Goal: Information Seeking & Learning: Check status

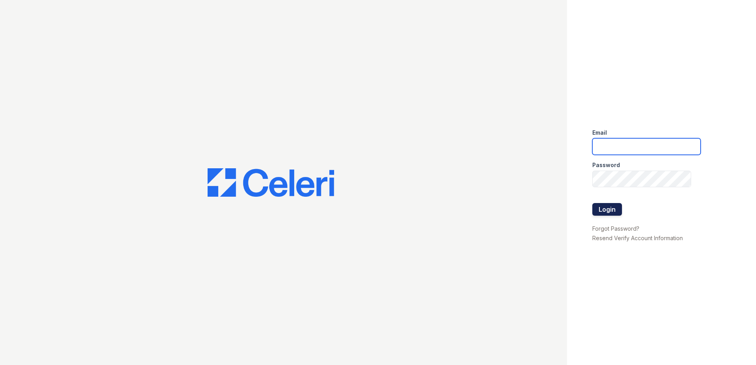
type input "smirzadeh@trinity-pm.com"
click at [603, 211] on button "Login" at bounding box center [607, 209] width 30 height 13
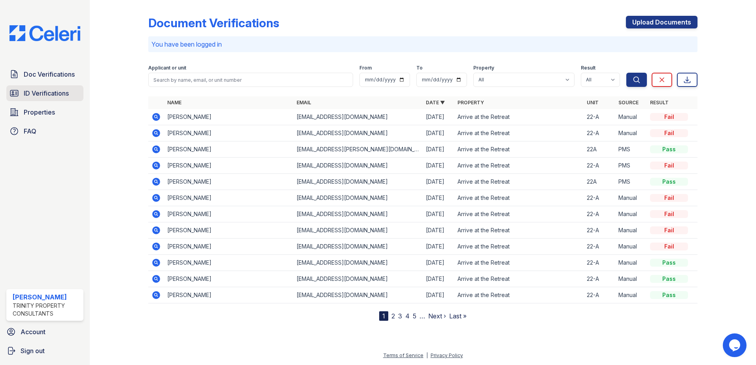
click at [44, 93] on span "ID Verifications" at bounding box center [46, 93] width 45 height 9
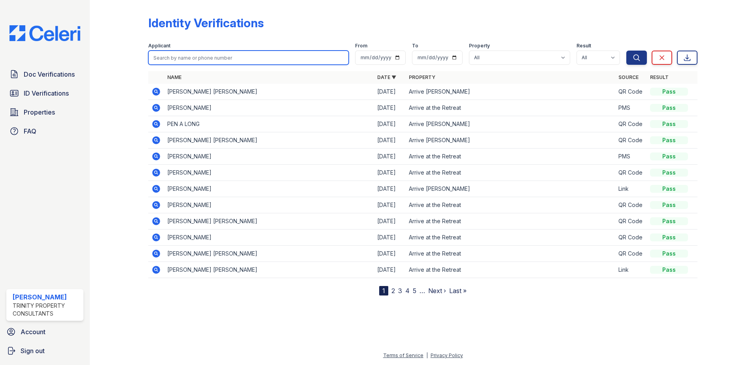
click at [185, 56] on input "search" at bounding box center [248, 58] width 200 height 14
drag, startPoint x: 181, startPoint y: 58, endPoint x: 154, endPoint y: 58, distance: 26.9
click at [154, 58] on input "selv" at bounding box center [248, 58] width 200 height 14
type input "Luis"
click at [626, 51] on button "Search" at bounding box center [636, 58] width 21 height 14
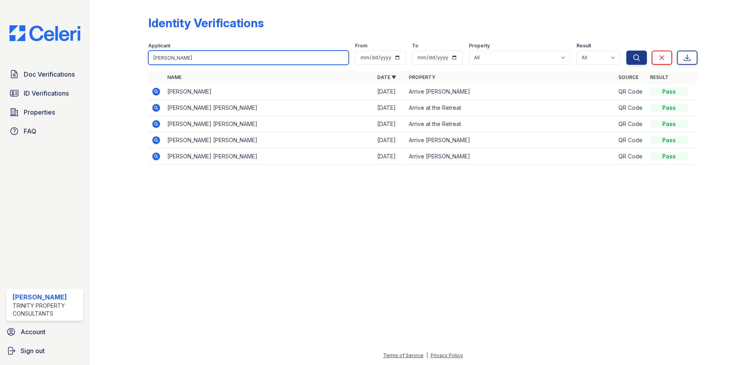
click at [183, 56] on input "Luis" at bounding box center [248, 58] width 200 height 14
type input "Luis lima"
click at [626, 51] on button "Search" at bounding box center [636, 58] width 21 height 14
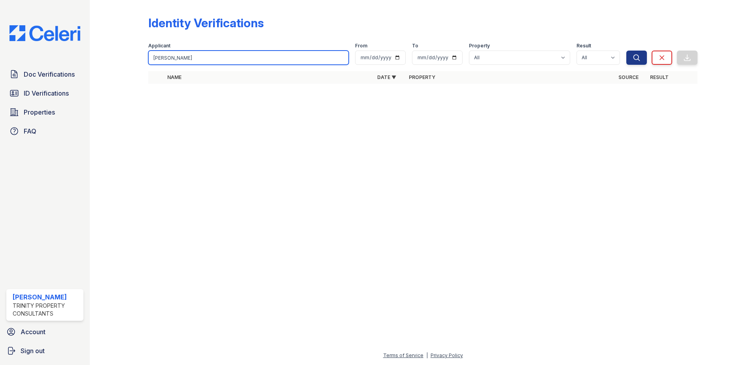
drag, startPoint x: 189, startPoint y: 61, endPoint x: 102, endPoint y: 55, distance: 87.1
click at [102, 55] on div "Identity Verifications Filter Applicant Luis lima From To Property All Arrive a…" at bounding box center [423, 182] width 666 height 365
paste input "Luis Lima Ascon"
drag, startPoint x: 193, startPoint y: 58, endPoint x: 165, endPoint y: 58, distance: 27.7
click at [165, 58] on input "Luis Lima Ascon" at bounding box center [248, 58] width 200 height 14
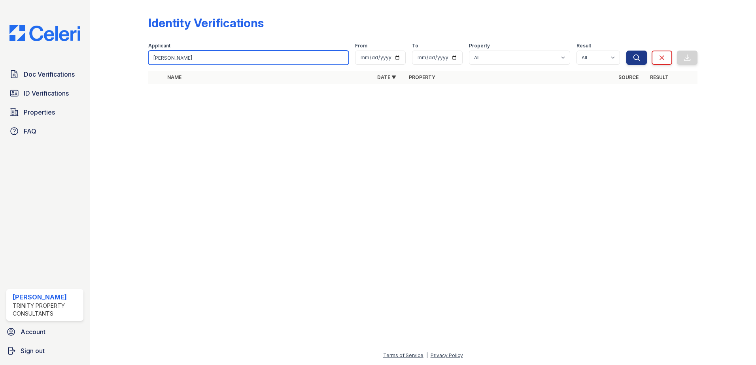
type input "Luis"
click at [626, 51] on button "Search" at bounding box center [636, 58] width 21 height 14
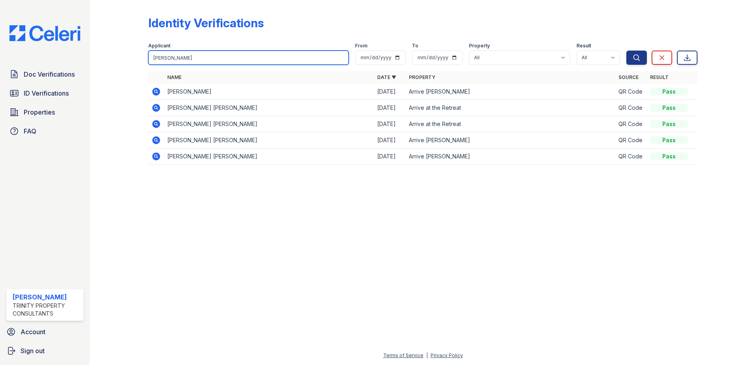
drag, startPoint x: 171, startPoint y: 52, endPoint x: 143, endPoint y: 57, distance: 28.0
click at [143, 57] on div "Identity Verifications Filter Applicant Luis From To Property All Arrive at the…" at bounding box center [422, 92] width 641 height 185
type input "Victor Chagollan"
click at [626, 51] on button "Search" at bounding box center [636, 58] width 21 height 14
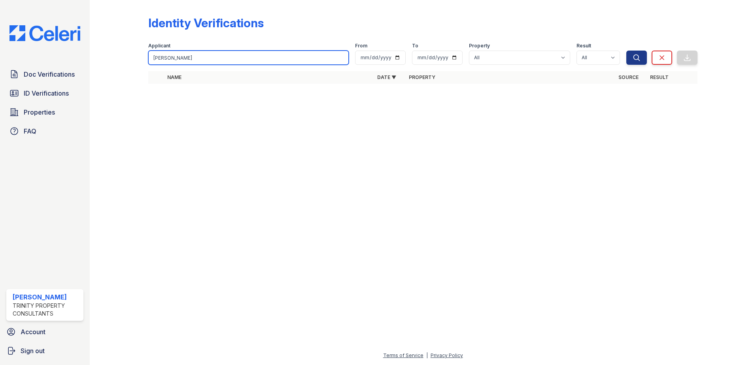
drag, startPoint x: 208, startPoint y: 57, endPoint x: 138, endPoint y: 56, distance: 70.4
click at [138, 56] on div "Identity Verifications Filter Applicant Victor Chagollan From To Property All A…" at bounding box center [422, 52] width 641 height 104
type input "Marlen Reyes"
click at [626, 51] on button "Search" at bounding box center [636, 58] width 21 height 14
drag, startPoint x: 203, startPoint y: 58, endPoint x: 116, endPoint y: 54, distance: 87.0
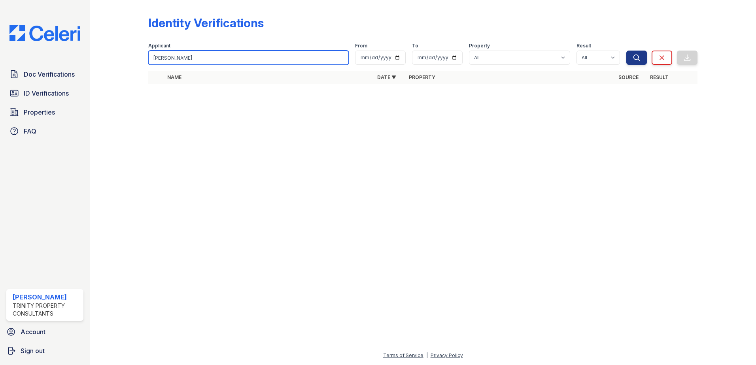
click at [116, 54] on div "Identity Verifications Filter Applicant Marlen Reyes From To Property All Arriv…" at bounding box center [422, 52] width 641 height 104
type input "reyes"
click at [626, 51] on button "Search" at bounding box center [636, 58] width 21 height 14
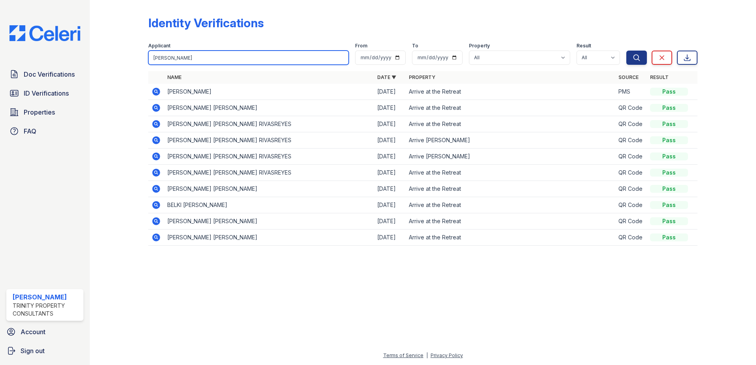
drag, startPoint x: 168, startPoint y: 57, endPoint x: 124, endPoint y: 52, distance: 44.2
click at [124, 52] on div "Identity Verifications Filter Applicant reyes From To Property All Arrive at th…" at bounding box center [422, 133] width 641 height 266
type input "Sindy"
click at [626, 51] on button "Search" at bounding box center [636, 58] width 21 height 14
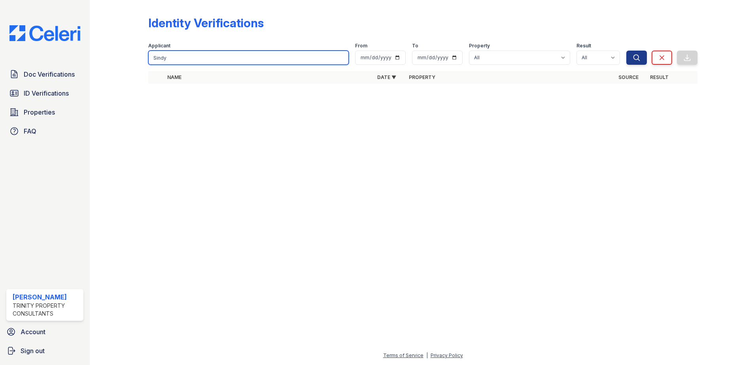
drag, startPoint x: 181, startPoint y: 60, endPoint x: 138, endPoint y: 57, distance: 42.8
click at [138, 57] on div "Identity Verifications Filter Applicant Sindy From To Property All Arrive at th…" at bounding box center [422, 52] width 641 height 104
type input "Yessica"
click at [626, 51] on button "Search" at bounding box center [636, 58] width 21 height 14
drag, startPoint x: 216, startPoint y: 55, endPoint x: 129, endPoint y: 55, distance: 86.9
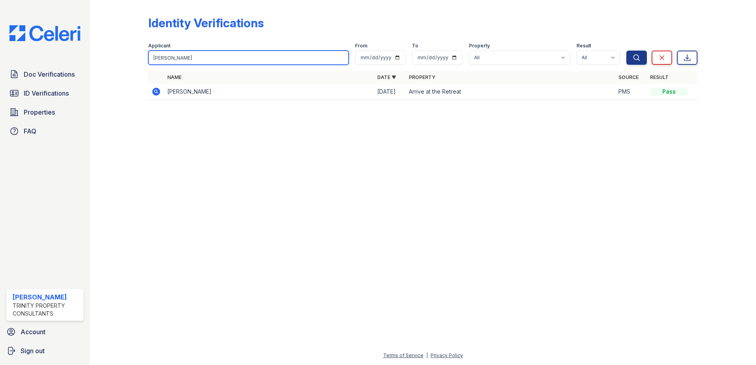
click at [129, 55] on div "Identity Verifications Filter Applicant Yessica From To Property All Arrive at …" at bounding box center [422, 60] width 641 height 121
type input "Izabella"
click at [626, 51] on button "Search" at bounding box center [636, 58] width 21 height 14
drag, startPoint x: 175, startPoint y: 57, endPoint x: 137, endPoint y: 56, distance: 37.9
click at [137, 56] on div "Identity Verifications Filter Applicant Izabella From To Property All Arrive at…" at bounding box center [422, 52] width 641 height 104
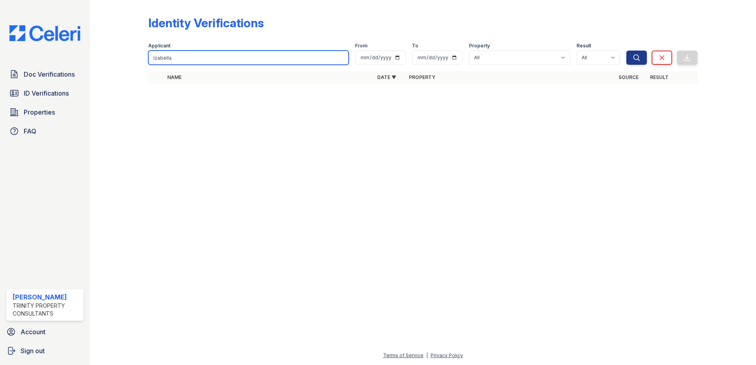
click at [205, 57] on input "Izabella" at bounding box center [248, 58] width 200 height 14
type input "I"
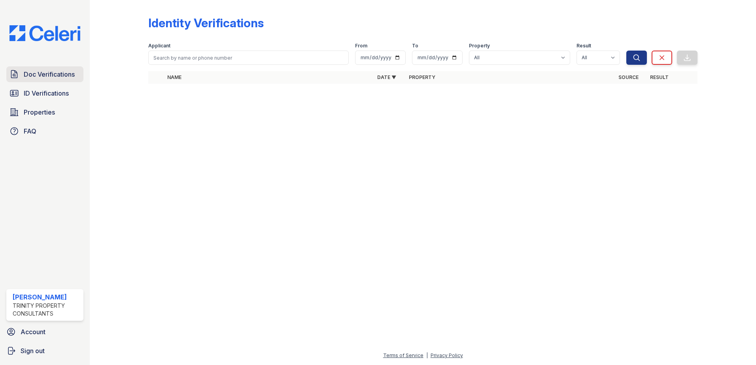
click at [64, 77] on span "Doc Verifications" at bounding box center [49, 74] width 51 height 9
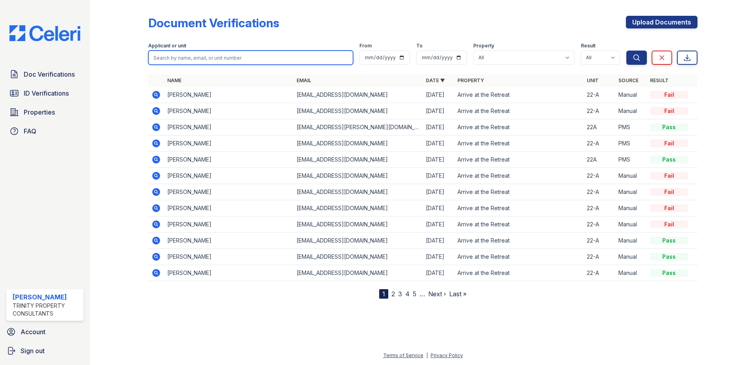
click at [200, 59] on input "search" at bounding box center [250, 58] width 205 height 14
click at [210, 58] on input "search" at bounding box center [250, 58] width 205 height 14
type input "L"
type input "Victor Chal"
click at [626, 51] on button "Search" at bounding box center [636, 58] width 21 height 14
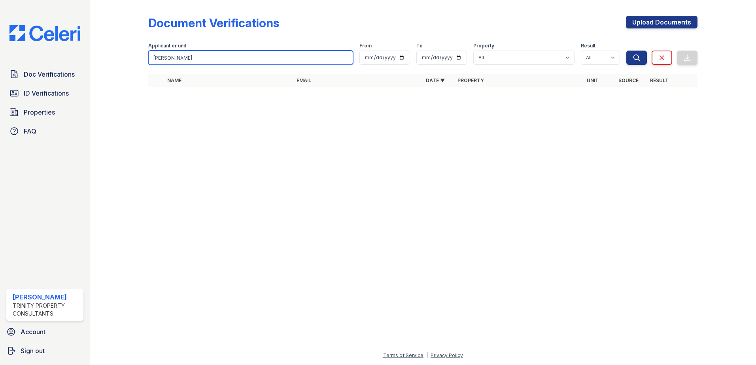
drag, startPoint x: 210, startPoint y: 58, endPoint x: 134, endPoint y: 53, distance: 76.4
click at [134, 53] on div "Document Verifications Upload Documents Filter Applicant or unit Victor Chal Fr…" at bounding box center [422, 53] width 641 height 107
type input "Marlen"
click at [626, 51] on button "Search" at bounding box center [636, 58] width 21 height 14
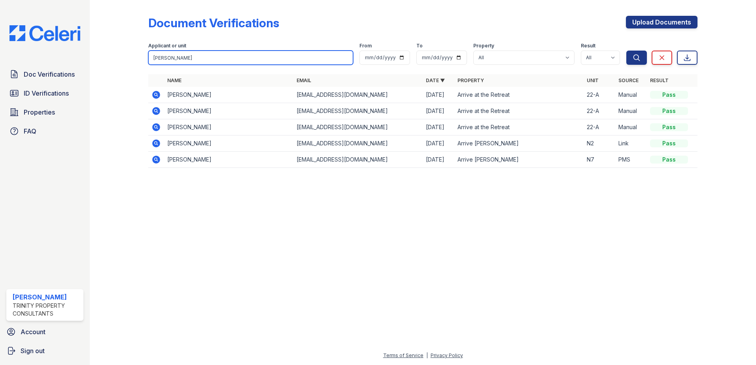
drag, startPoint x: 184, startPoint y: 58, endPoint x: 134, endPoint y: 53, distance: 50.0
click at [134, 53] on div "Document Verifications Upload Documents Filter Applicant or unit Marlen From To…" at bounding box center [422, 94] width 641 height 188
type input "Yessica"
click at [626, 51] on button "Search" at bounding box center [636, 58] width 21 height 14
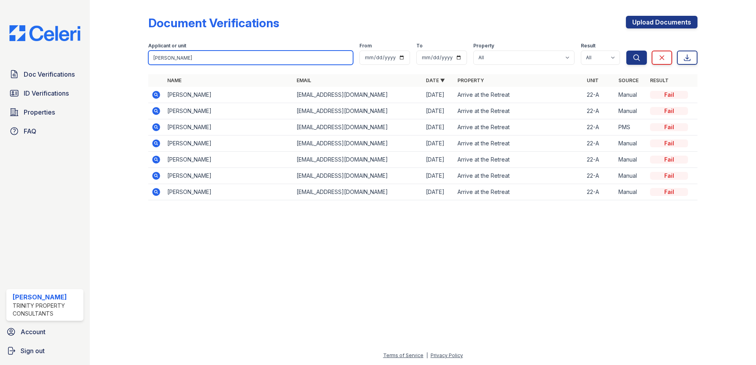
drag, startPoint x: 181, startPoint y: 56, endPoint x: 137, endPoint y: 56, distance: 44.7
click at [137, 56] on div "Document Verifications Upload Documents Filter Applicant or unit Yessica From T…" at bounding box center [422, 110] width 641 height 221
type input "Izabella"
click at [626, 51] on button "Search" at bounding box center [636, 58] width 21 height 14
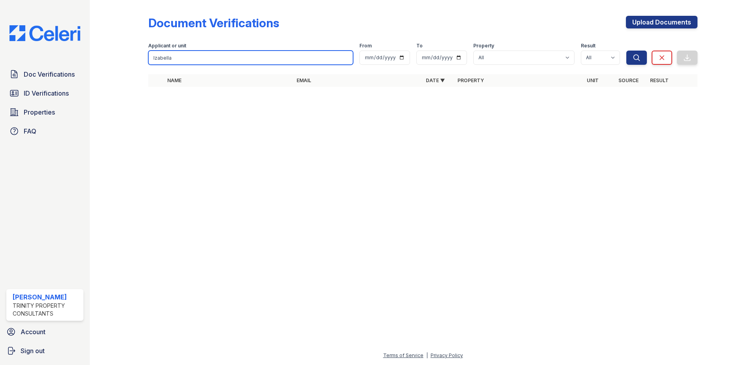
drag, startPoint x: 182, startPoint y: 60, endPoint x: 126, endPoint y: 55, distance: 55.9
click at [126, 55] on div "Document Verifications Upload Documents Filter Applicant or unit Izabella From …" at bounding box center [422, 53] width 641 height 107
click at [184, 59] on input "Izabella" at bounding box center [250, 58] width 205 height 14
drag, startPoint x: 200, startPoint y: 59, endPoint x: 147, endPoint y: 55, distance: 53.1
click at [146, 57] on div "Document Verifications Upload Documents Filter Applicant or unit Izabella From …" at bounding box center [422, 53] width 641 height 107
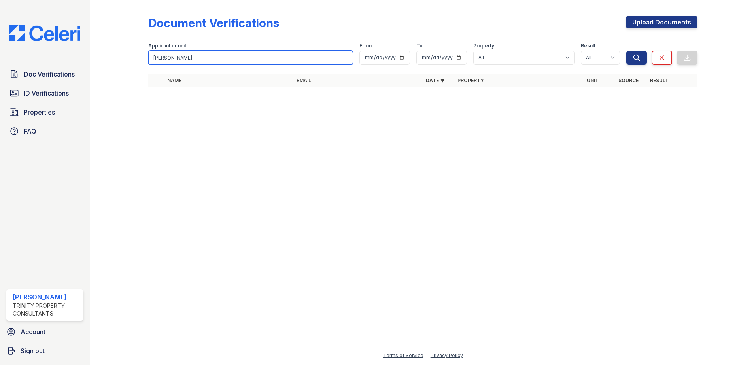
type input "Luis"
drag, startPoint x: 186, startPoint y: 53, endPoint x: 124, endPoint y: 47, distance: 62.0
click at [124, 47] on div "Document Verifications Upload Documents Filter Applicant or unit Luis From To P…" at bounding box center [422, 53] width 641 height 107
click at [264, 59] on input "search" at bounding box center [250, 58] width 205 height 14
type input "selvin"
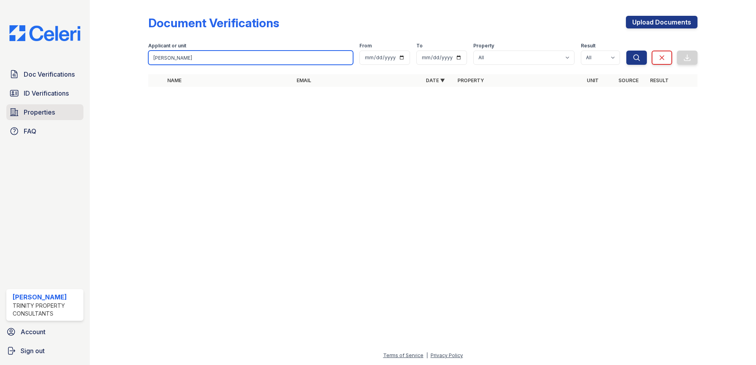
click at [626, 51] on button "Search" at bounding box center [636, 58] width 21 height 14
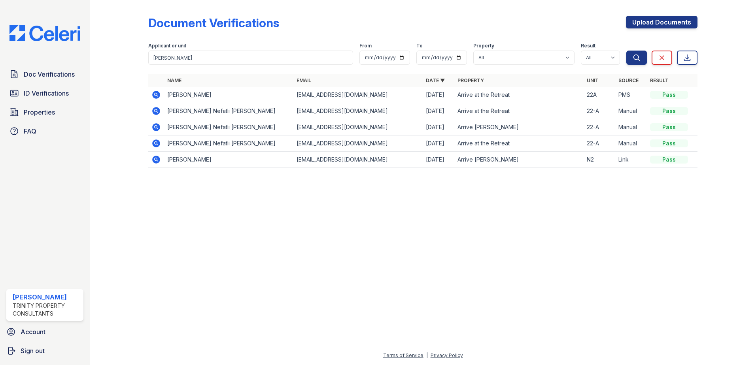
click at [156, 95] on icon at bounding box center [156, 94] width 2 height 2
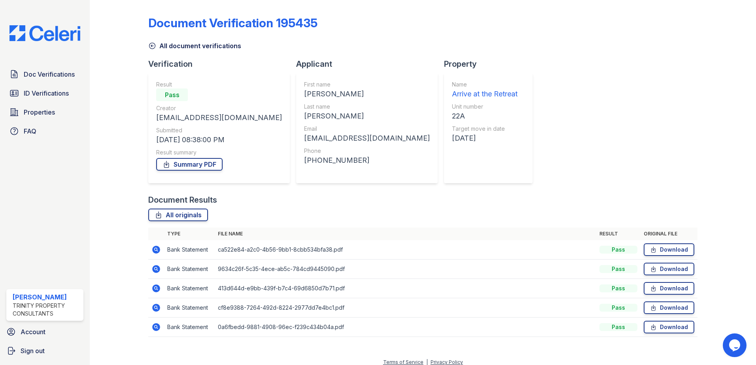
scroll to position [7, 0]
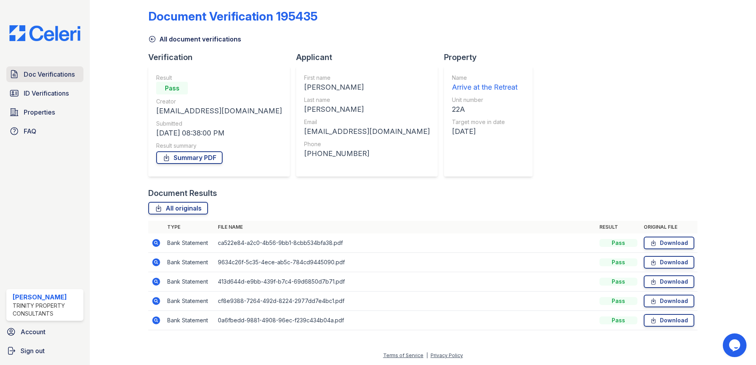
click at [60, 75] on span "Doc Verifications" at bounding box center [49, 74] width 51 height 9
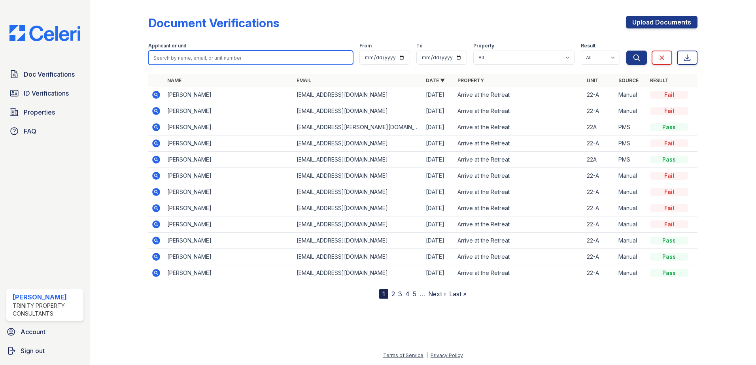
click at [196, 57] on input "search" at bounding box center [250, 58] width 205 height 14
type input "selvin"
click at [626, 51] on button "Search" at bounding box center [636, 58] width 21 height 14
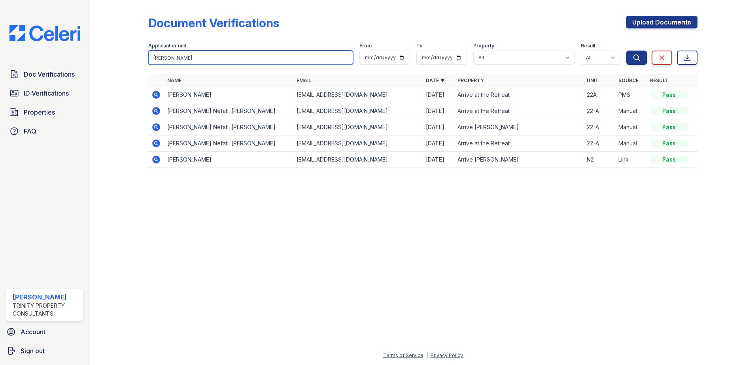
drag, startPoint x: 178, startPoint y: 60, endPoint x: 135, endPoint y: 57, distance: 43.2
click at [135, 57] on div "Document Verifications Upload Documents Filter Applicant or unit selvin From To…" at bounding box center [422, 94] width 641 height 188
click at [156, 96] on icon at bounding box center [156, 95] width 8 height 8
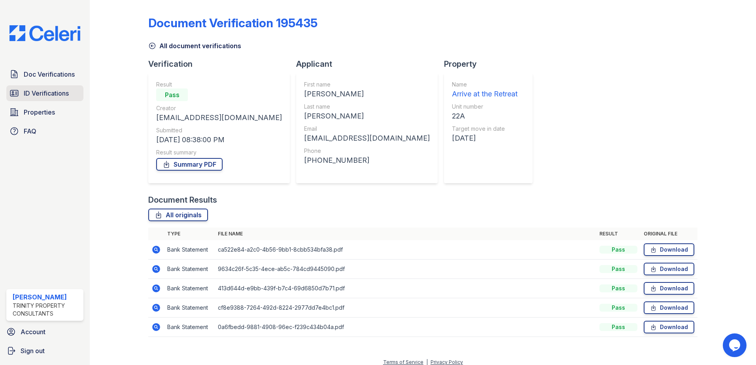
click at [70, 92] on link "ID Verifications" at bounding box center [44, 93] width 77 height 16
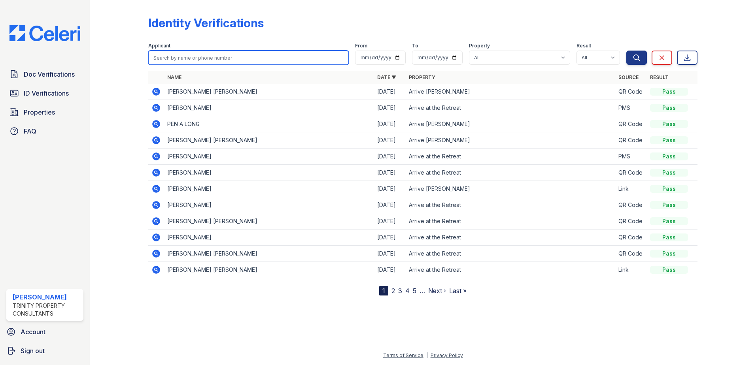
click at [201, 57] on input "search" at bounding box center [248, 58] width 200 height 14
type input "[PERSON_NAME]"
click at [626, 51] on button "Search" at bounding box center [636, 58] width 21 height 14
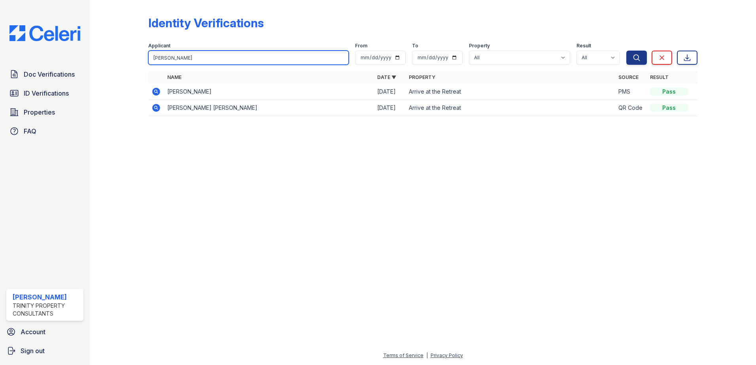
drag, startPoint x: 201, startPoint y: 57, endPoint x: 130, endPoint y: 53, distance: 71.2
click at [130, 53] on div "Identity Verifications Filter Applicant selvin From To Property All Arrive at t…" at bounding box center [422, 68] width 641 height 137
type input "luis"
click at [626, 51] on button "Search" at bounding box center [636, 58] width 21 height 14
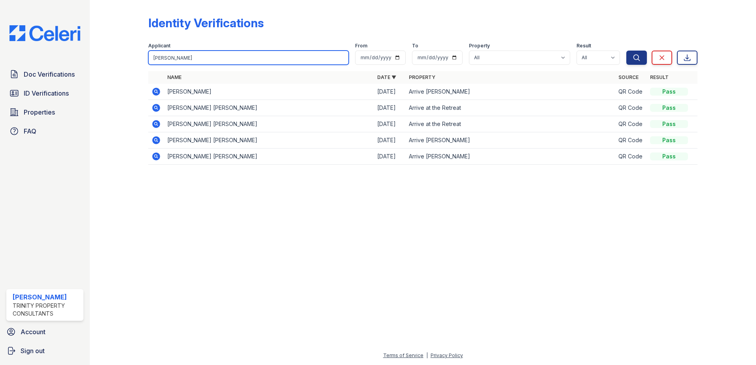
drag, startPoint x: 176, startPoint y: 61, endPoint x: 134, endPoint y: 58, distance: 41.6
click at [134, 58] on div "Identity Verifications Filter Applicant luis From To Property All Arrive at the…" at bounding box center [422, 92] width 641 height 185
type input "victor"
click at [626, 51] on button "Search" at bounding box center [636, 58] width 21 height 14
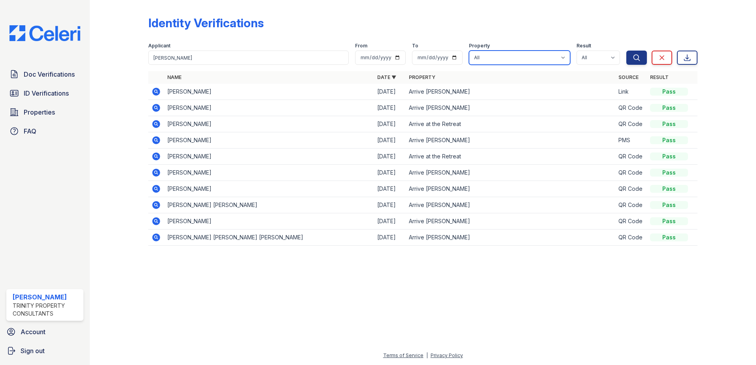
click at [522, 59] on select "All Arrive at the Retreat Arrive Laurie Lane" at bounding box center [519, 58] width 101 height 14
select select "259"
click at [470, 51] on select "All Arrive at the Retreat Arrive Laurie Lane" at bounding box center [519, 58] width 101 height 14
click at [638, 58] on icon "submit" at bounding box center [636, 58] width 6 height 6
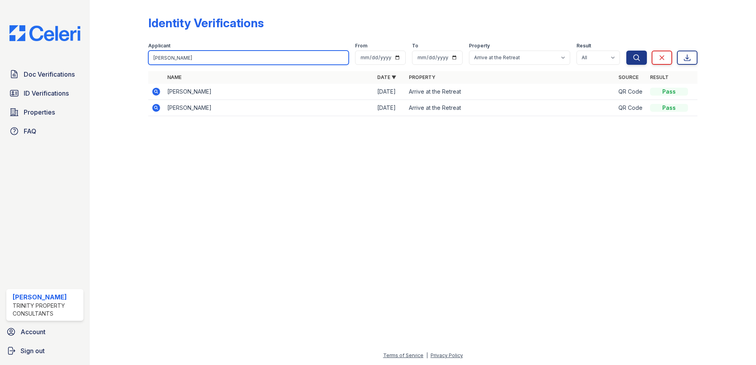
drag, startPoint x: 187, startPoint y: 58, endPoint x: 125, endPoint y: 53, distance: 61.5
click at [125, 53] on div "Identity Verifications Filter Applicant victor From To Property All Arrive at t…" at bounding box center [422, 68] width 641 height 137
type input "marlen"
click at [626, 51] on button "Search" at bounding box center [636, 58] width 21 height 14
drag, startPoint x: 192, startPoint y: 58, endPoint x: 138, endPoint y: 60, distance: 53.8
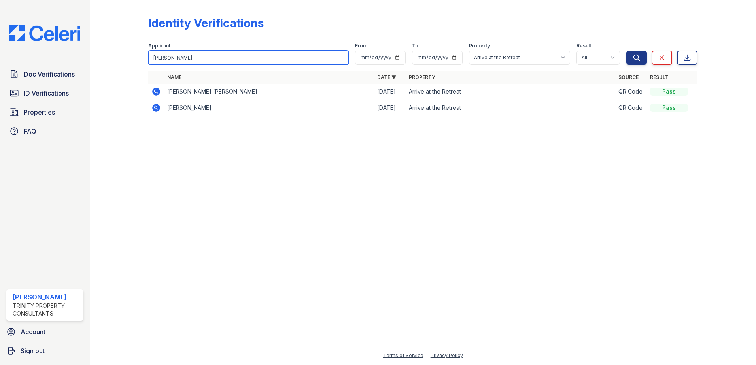
click at [138, 60] on div "Identity Verifications Filter Applicant marlen From To Property All Arrive at t…" at bounding box center [422, 68] width 641 height 137
type input "Sindy"
click at [626, 51] on button "Search" at bounding box center [636, 58] width 21 height 14
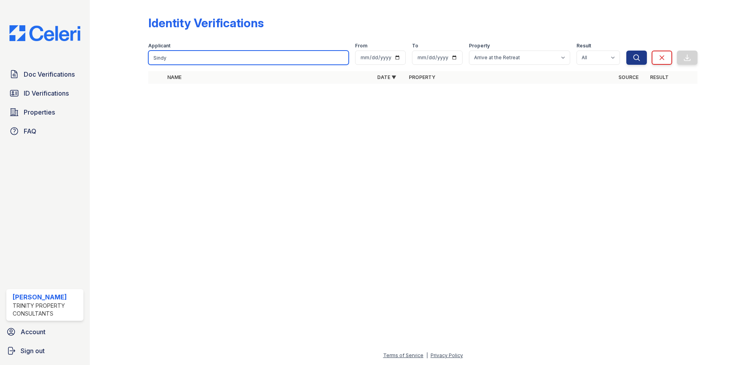
click at [175, 59] on input "Sindy" at bounding box center [248, 58] width 200 height 14
drag, startPoint x: 194, startPoint y: 59, endPoint x: 111, endPoint y: 53, distance: 83.2
click at [111, 53] on div "Identity Verifications Filter Applicant Sindy From To Property All Arrive at th…" at bounding box center [422, 52] width 641 height 104
type input "Yessica"
click at [626, 51] on button "Search" at bounding box center [636, 58] width 21 height 14
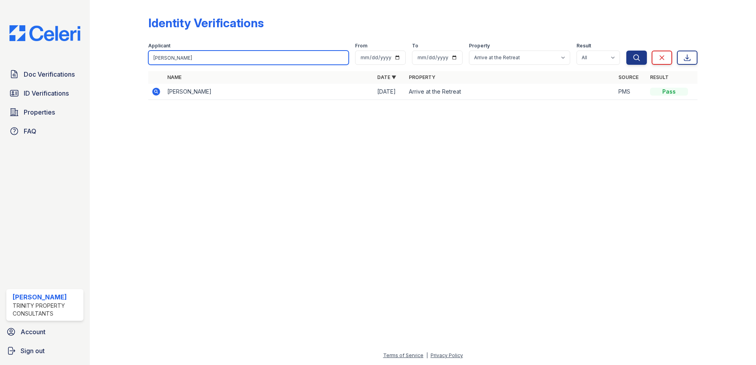
drag, startPoint x: 171, startPoint y: 55, endPoint x: 133, endPoint y: 55, distance: 38.3
click at [133, 55] on div "Identity Verifications Filter Applicant Yessica From To Property All Arrive at …" at bounding box center [422, 60] width 641 height 121
type input "Selvin"
click at [626, 51] on button "Search" at bounding box center [636, 58] width 21 height 14
drag, startPoint x: 181, startPoint y: 56, endPoint x: 138, endPoint y: 53, distance: 44.0
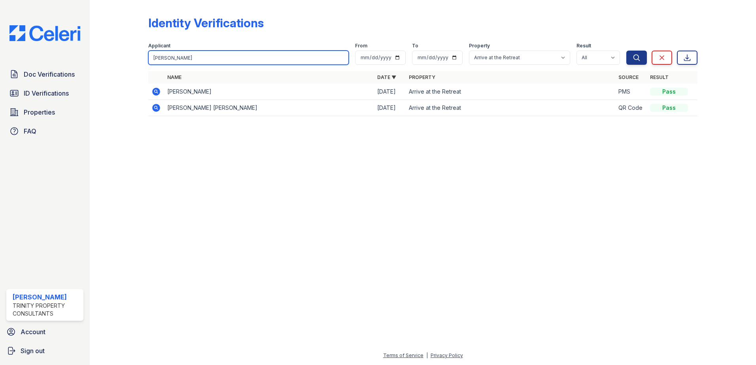
click at [138, 53] on div "Identity Verifications Filter Applicant Selvin From To Property All Arrive at t…" at bounding box center [422, 68] width 641 height 137
type input "Chagollan"
click at [626, 51] on button "Search" at bounding box center [636, 58] width 21 height 14
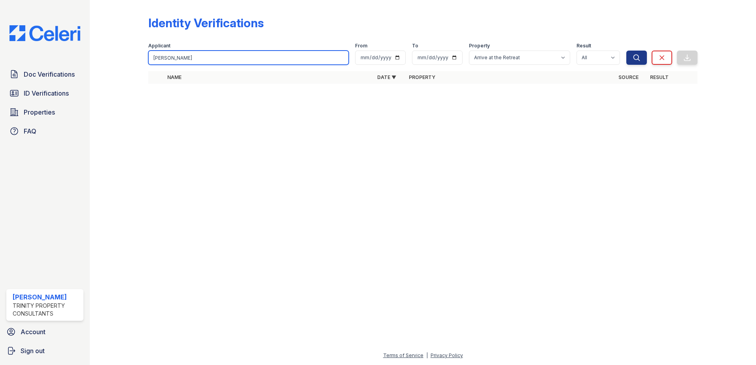
drag, startPoint x: 202, startPoint y: 56, endPoint x: 144, endPoint y: 58, distance: 58.1
click at [144, 58] on div "Identity Verifications Filter Applicant Chagollan From To Property All Arrive a…" at bounding box center [422, 52] width 641 height 104
type input "Marlen Reyes"
click at [626, 51] on button "Search" at bounding box center [636, 58] width 21 height 14
drag, startPoint x: 194, startPoint y: 58, endPoint x: 131, endPoint y: 57, distance: 63.2
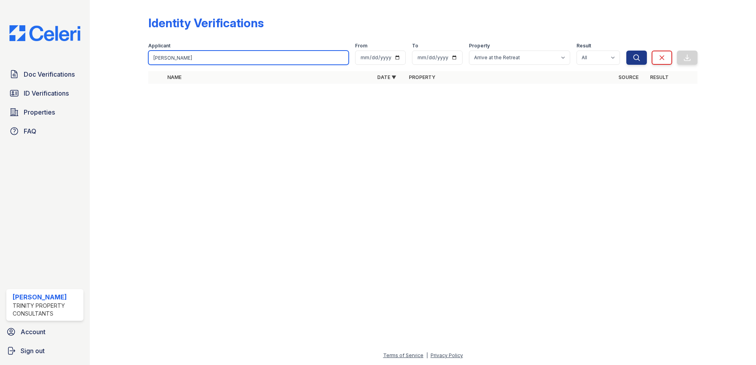
click at [131, 57] on div "Identity Verifications Filter Applicant Marlen Reyes From To Property All Arriv…" at bounding box center [422, 52] width 641 height 104
type input "Sindy"
click at [626, 51] on button "Search" at bounding box center [636, 58] width 21 height 14
drag, startPoint x: 179, startPoint y: 60, endPoint x: 147, endPoint y: 55, distance: 32.5
click at [147, 55] on div "Identity Verifications Filter Applicant Sindy From To Property All Arrive at th…" at bounding box center [422, 52] width 641 height 104
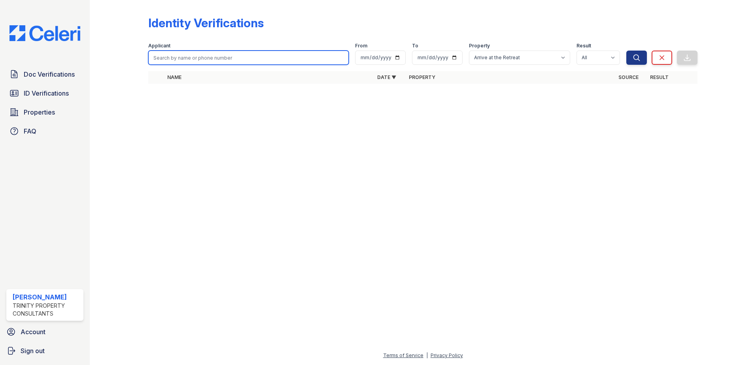
drag, startPoint x: 155, startPoint y: 58, endPoint x: 165, endPoint y: 60, distance: 10.9
click at [165, 60] on input "search" at bounding box center [248, 58] width 200 height 14
type input "Yessica"
click at [626, 51] on button "Search" at bounding box center [636, 58] width 21 height 14
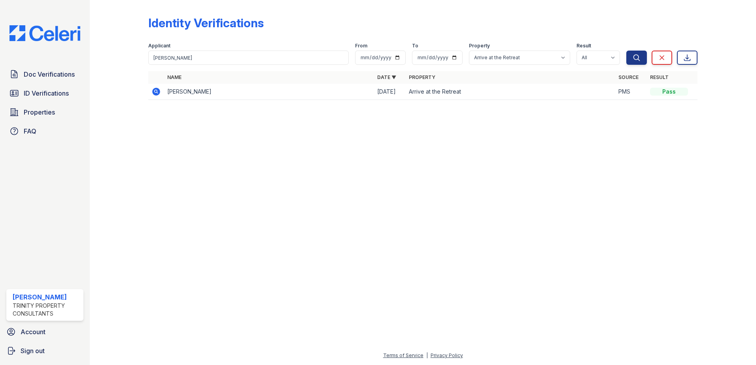
click at [156, 91] on icon at bounding box center [156, 91] width 2 height 2
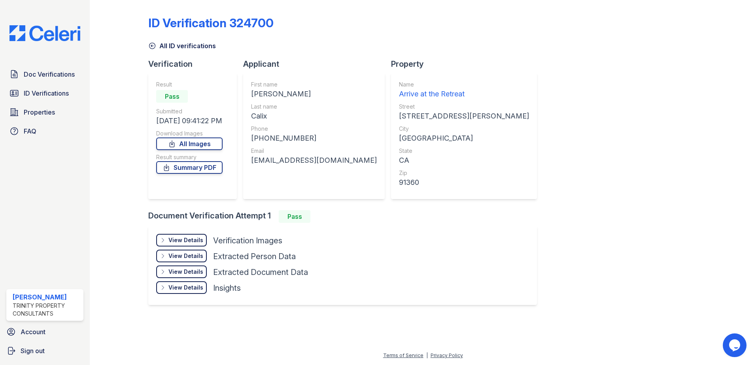
drag, startPoint x: 150, startPoint y: 158, endPoint x: 230, endPoint y: 158, distance: 80.2
click at [230, 158] on div "Result Pass Submitted [DATE] 09:41:22 PM Download Images All Images Result summ…" at bounding box center [192, 136] width 89 height 126
click at [206, 165] on link "Summary PDF" at bounding box center [189, 167] width 66 height 13
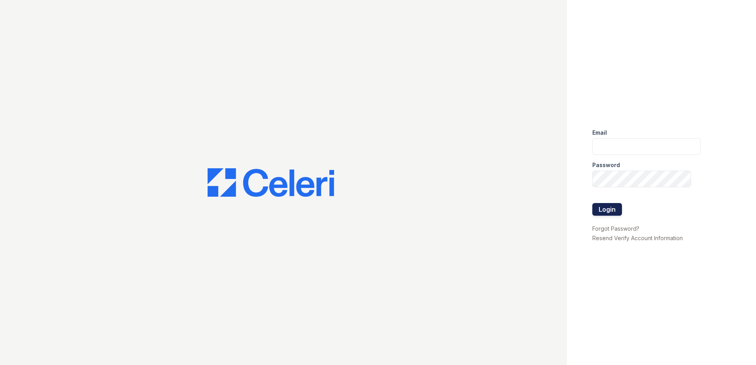
type input "[EMAIL_ADDRESS][DOMAIN_NAME]"
click at [609, 208] on button "Login" at bounding box center [607, 209] width 30 height 13
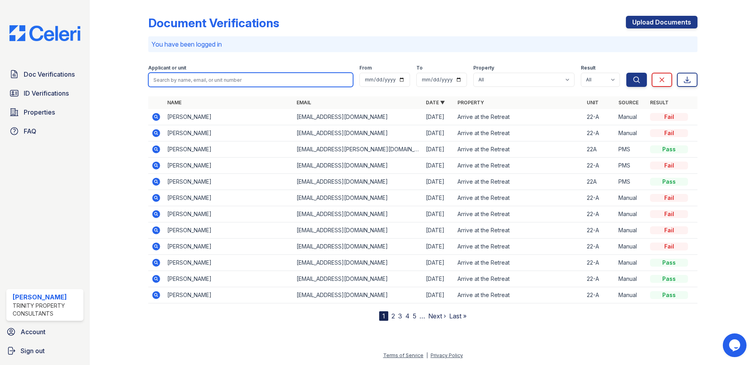
drag, startPoint x: 183, startPoint y: 77, endPoint x: 189, endPoint y: 78, distance: 6.4
click at [183, 77] on input "search" at bounding box center [250, 80] width 205 height 14
type input "selvin"
click at [626, 73] on button "Search" at bounding box center [636, 80] width 21 height 14
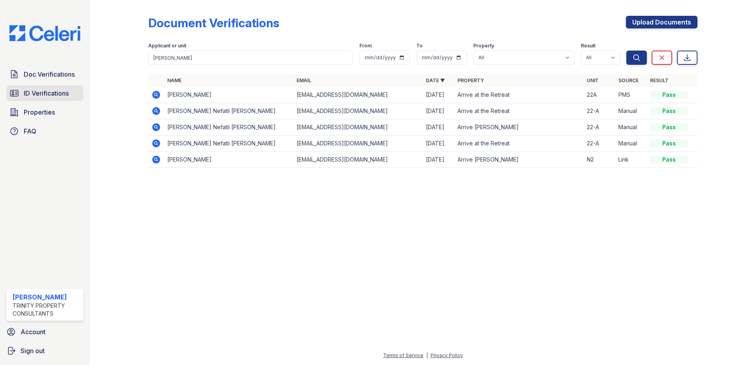
click at [65, 93] on span "ID Verifications" at bounding box center [46, 93] width 45 height 9
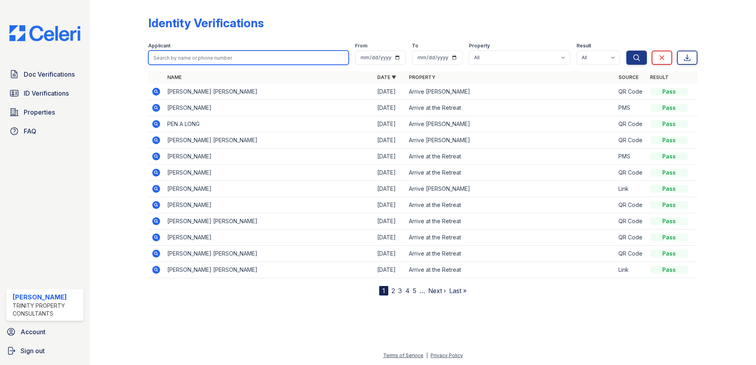
click at [180, 59] on input "search" at bounding box center [248, 58] width 200 height 14
type input "selvin"
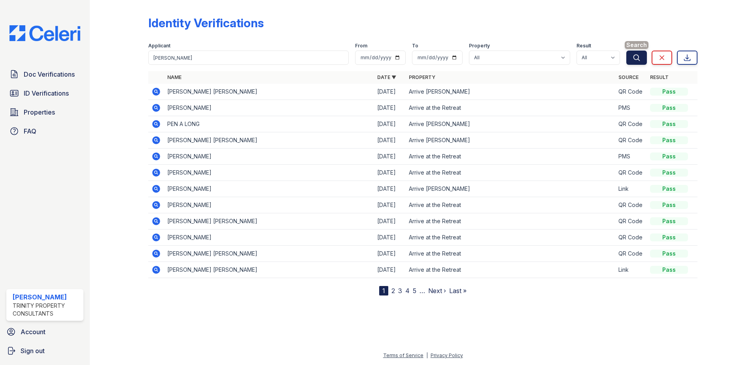
click at [639, 59] on icon "submit" at bounding box center [636, 58] width 8 height 8
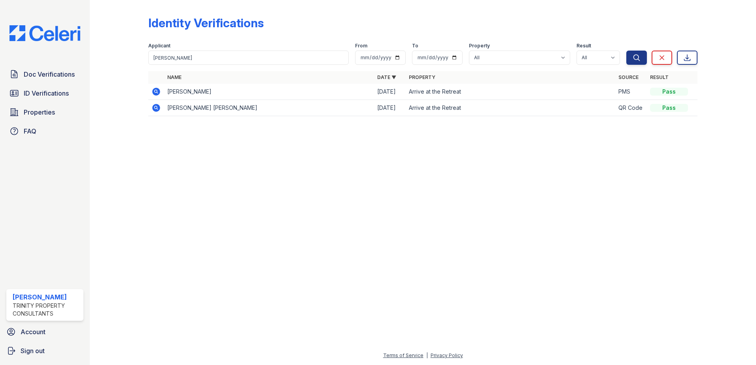
click at [157, 90] on icon at bounding box center [155, 91] width 9 height 9
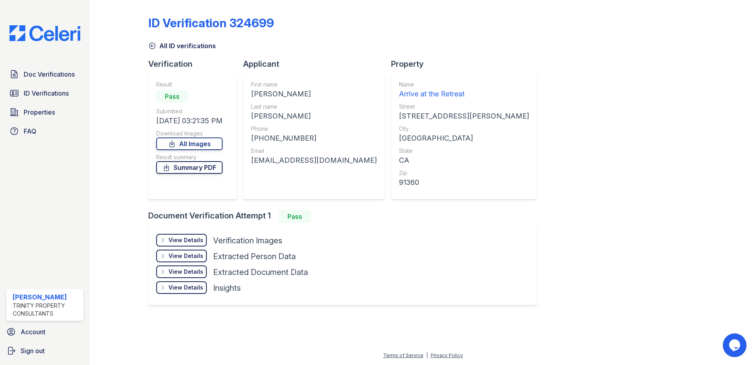
click at [182, 171] on link "Summary PDF" at bounding box center [189, 167] width 66 height 13
click at [572, 194] on div "ID Verification 324699 All ID verifications Verification Result Pass Submitted …" at bounding box center [422, 159] width 549 height 313
click at [38, 92] on span "ID Verifications" at bounding box center [46, 93] width 45 height 9
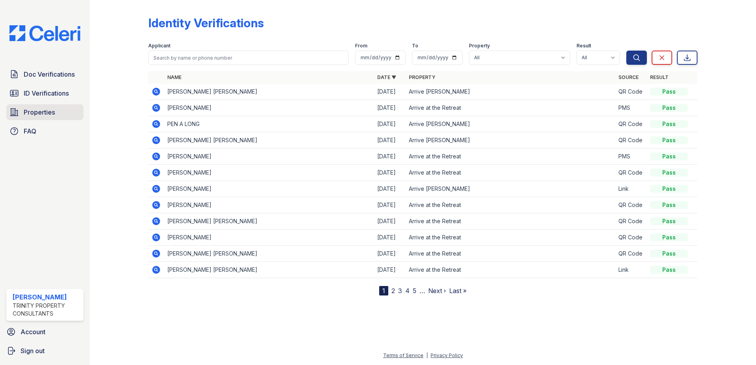
click at [43, 111] on span "Properties" at bounding box center [39, 111] width 31 height 9
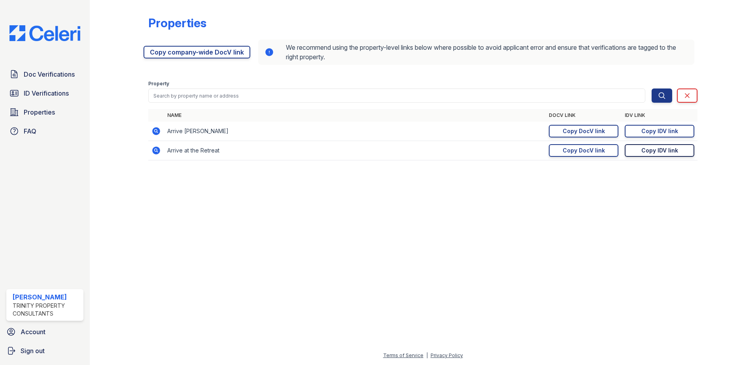
click at [650, 151] on div "Copy IDV link" at bounding box center [659, 151] width 37 height 8
